Goal: Navigation & Orientation: Find specific page/section

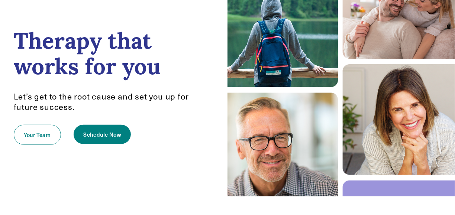
scroll to position [74, 0]
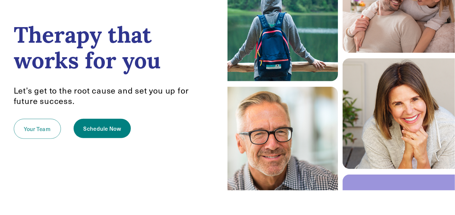
click at [43, 128] on link "Your Team" at bounding box center [37, 129] width 47 height 20
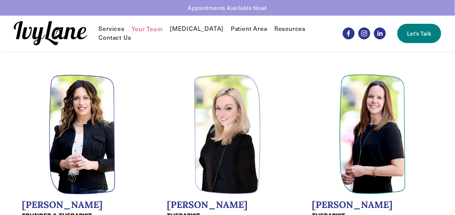
click at [231, 29] on link "Patient Area" at bounding box center [249, 29] width 36 height 9
